Goal: Navigation & Orientation: Find specific page/section

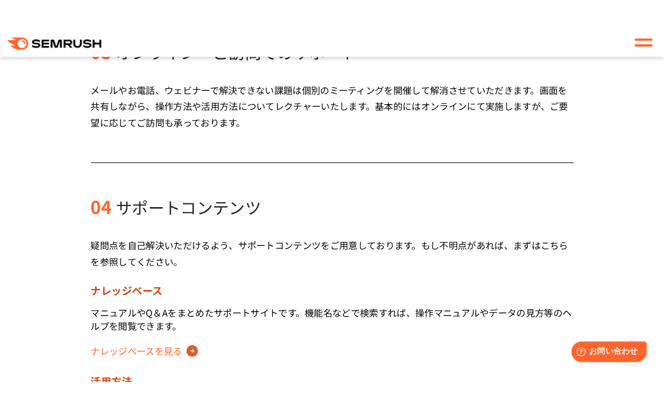
scroll to position [368, 0]
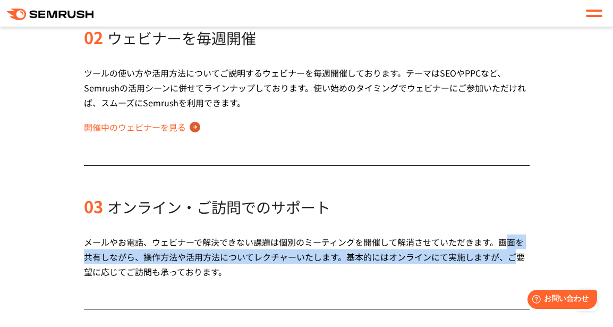
drag, startPoint x: 512, startPoint y: 248, endPoint x: 508, endPoint y: 242, distance: 7.6
click at [508, 242] on div "メールやお電話、ウェビナーで解決できない課題は個別のミーティングを開催して解消させていただきます。画面を共有しながら、操作方法や活用方法についてレクチャーいた…" at bounding box center [307, 256] width 446 height 45
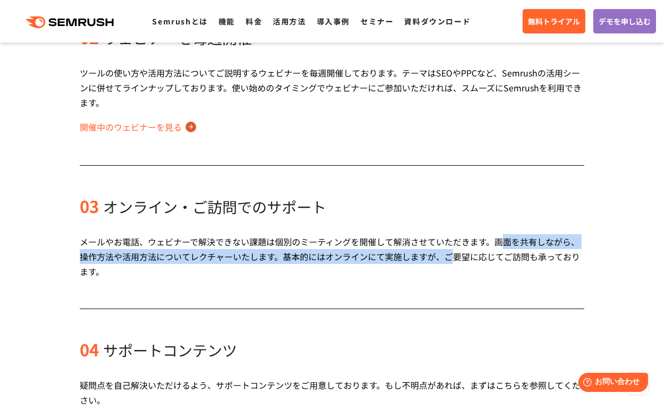
scroll to position [139, 0]
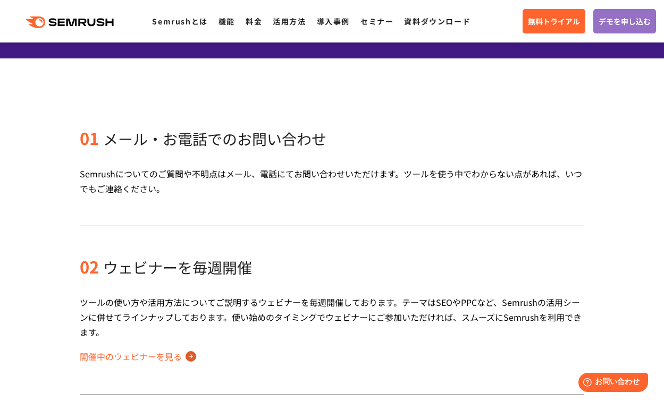
click at [103, 26] on icon ".cls {fill: #FF642D;}" at bounding box center [71, 22] width 120 height 12
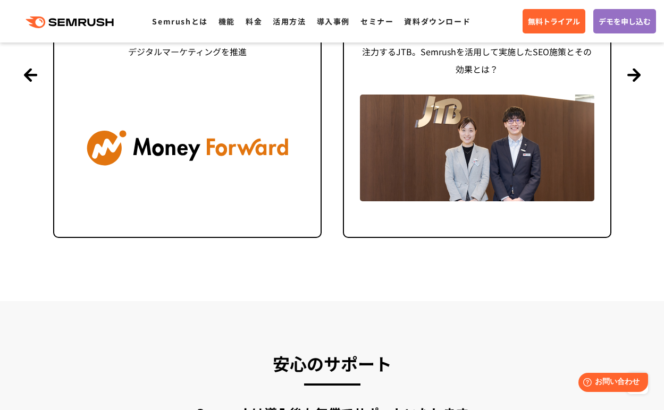
scroll to position [2999, 0]
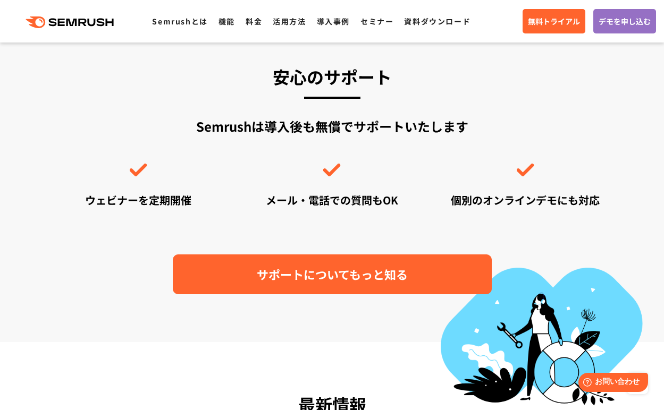
click at [334, 275] on span "サポートについてもっと知る" at bounding box center [332, 274] width 151 height 19
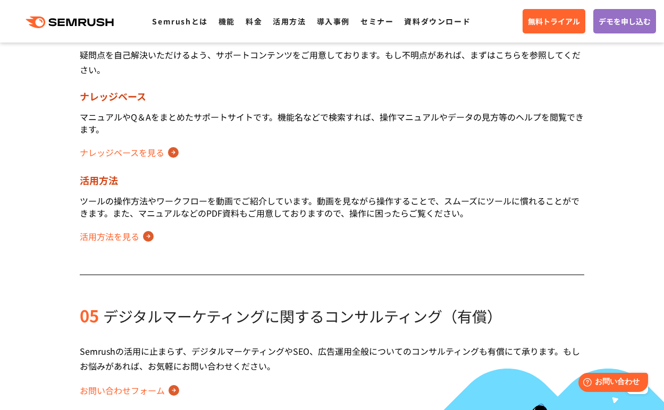
scroll to position [924, 0]
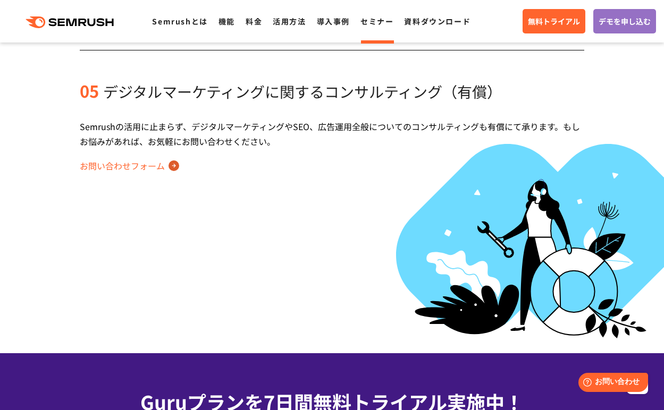
click at [377, 24] on link "セミナー" at bounding box center [376, 21] width 33 height 11
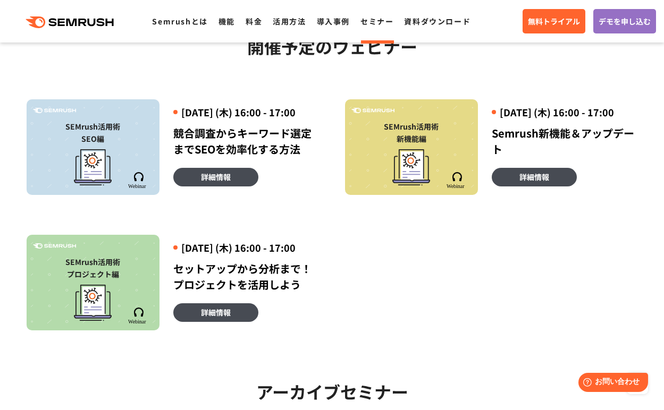
scroll to position [260, 0]
